Goal: Task Accomplishment & Management: Manage account settings

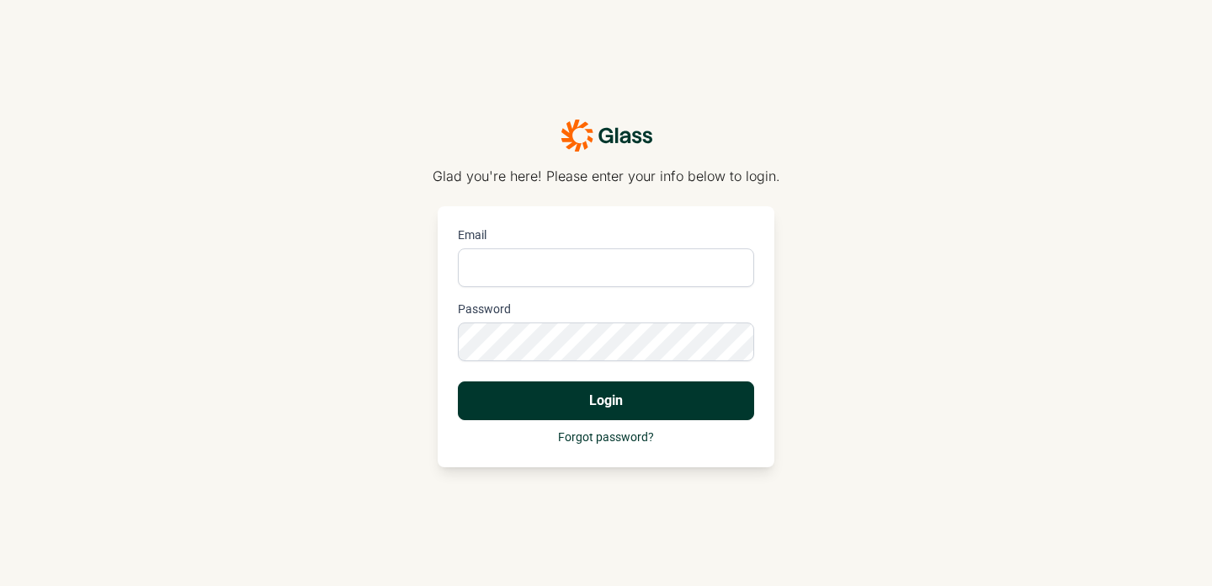
click at [715, 265] on input "Email" at bounding box center [606, 267] width 296 height 39
click at [884, 279] on div "Glad you're here! Please enter your info below to login. Email Password Login F…" at bounding box center [606, 293] width 1212 height 586
click at [666, 249] on input "Email" at bounding box center [606, 267] width 296 height 39
type input "[EMAIL_ADDRESS][DOMAIN_NAME]"
click at [458, 381] on button "Login" at bounding box center [606, 400] width 296 height 39
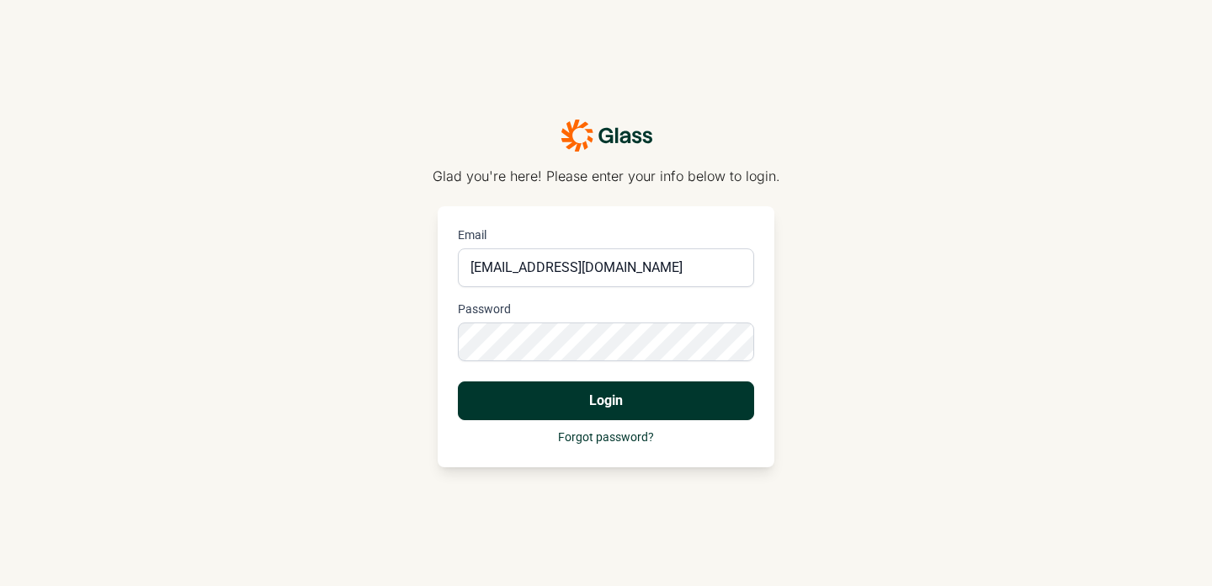
click at [458, 381] on button "Login" at bounding box center [606, 400] width 296 height 39
